Goal: Transaction & Acquisition: Purchase product/service

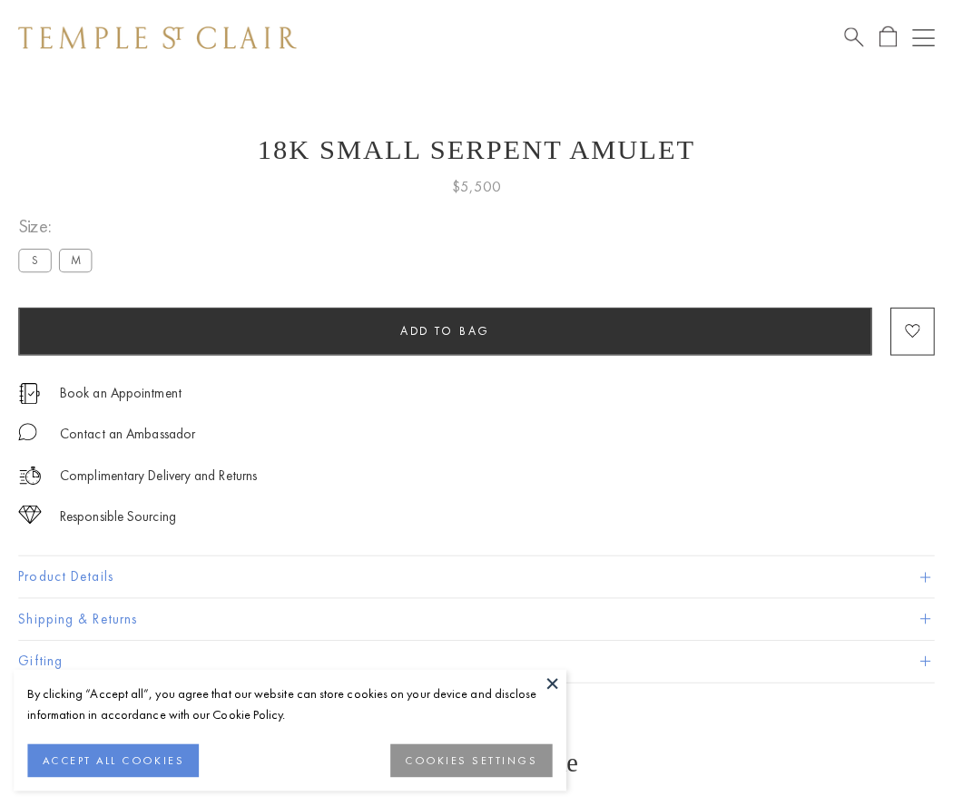
scroll to position [73, 0]
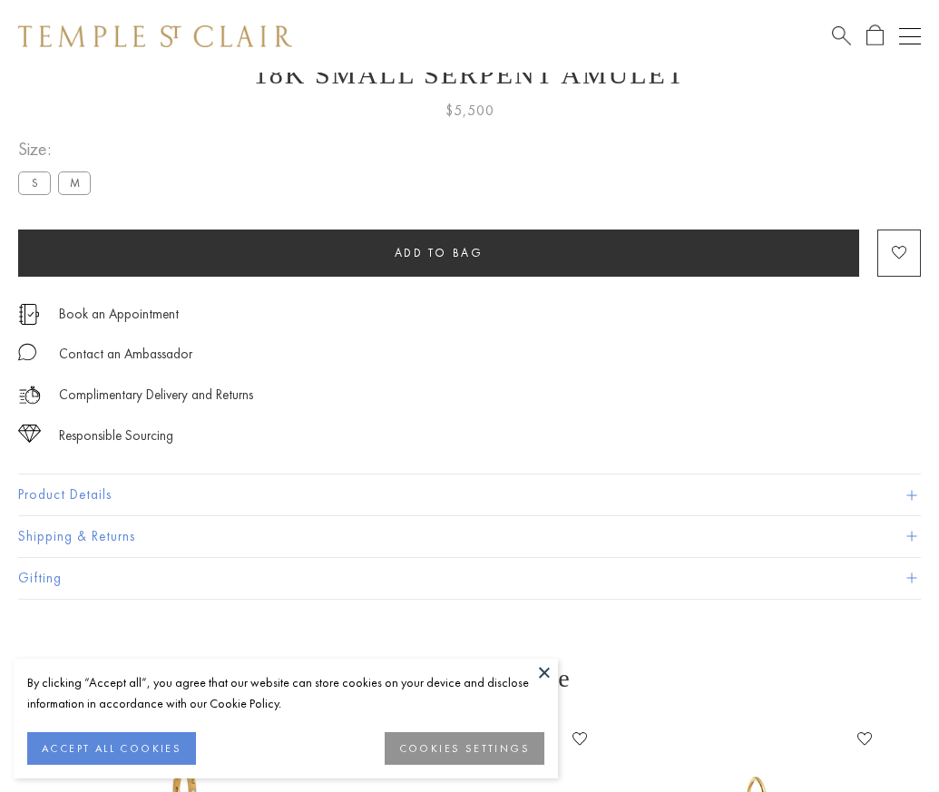
click at [438, 252] on span "Add to bag" at bounding box center [439, 252] width 89 height 15
